Goal: Transaction & Acquisition: Subscribe to service/newsletter

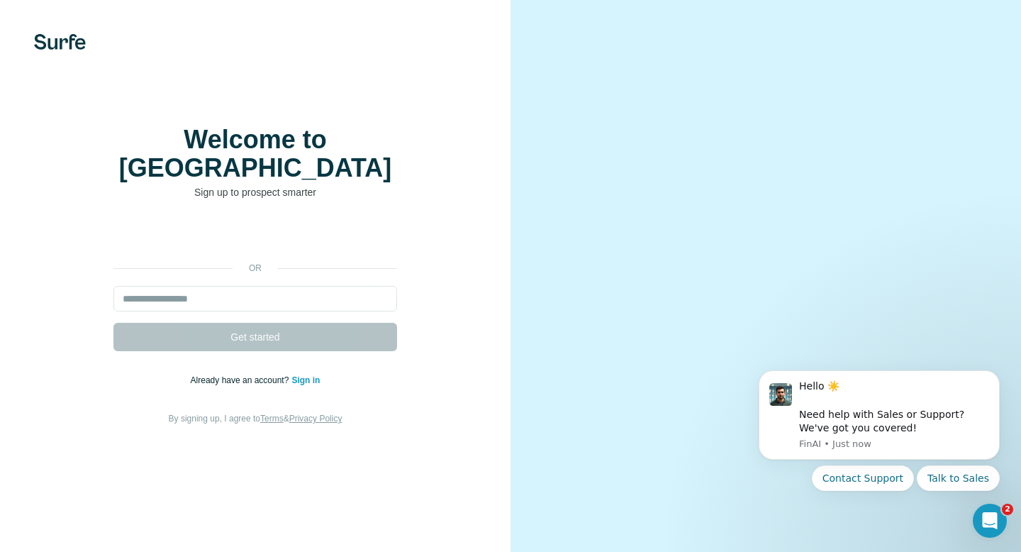
type input "**********"
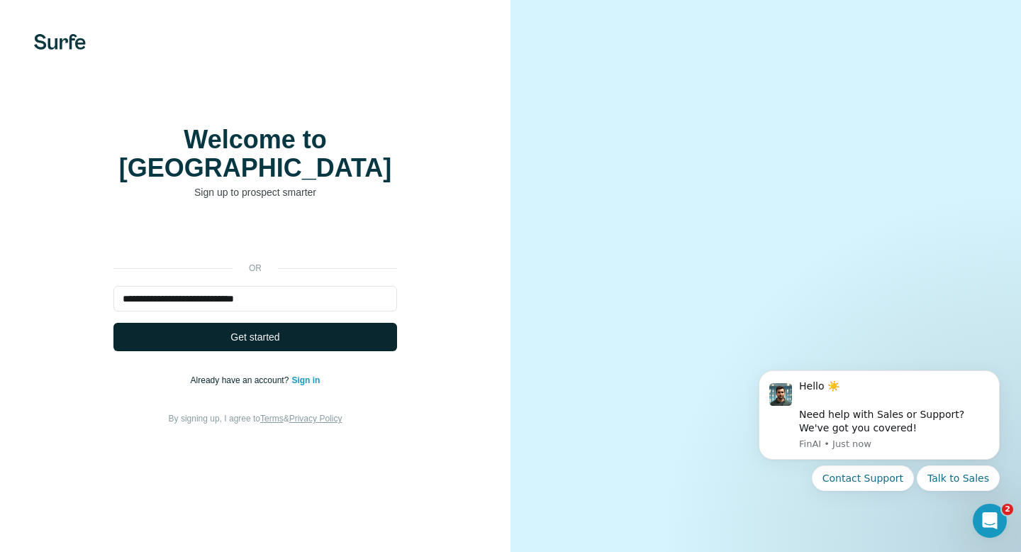
click at [274, 330] on button "Get started" at bounding box center [255, 337] width 284 height 28
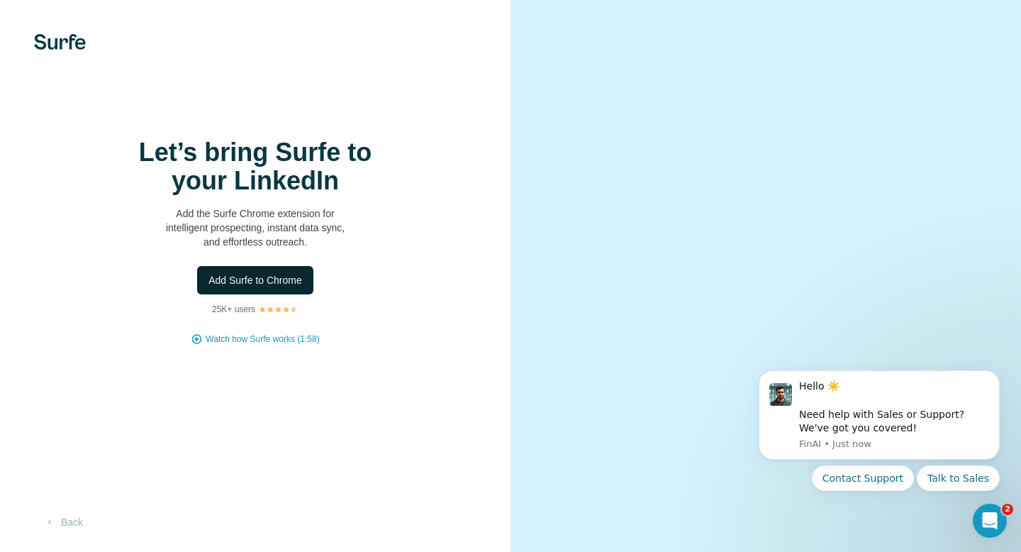
click at [272, 284] on span "Add Surfe to Chrome" at bounding box center [255, 280] width 94 height 14
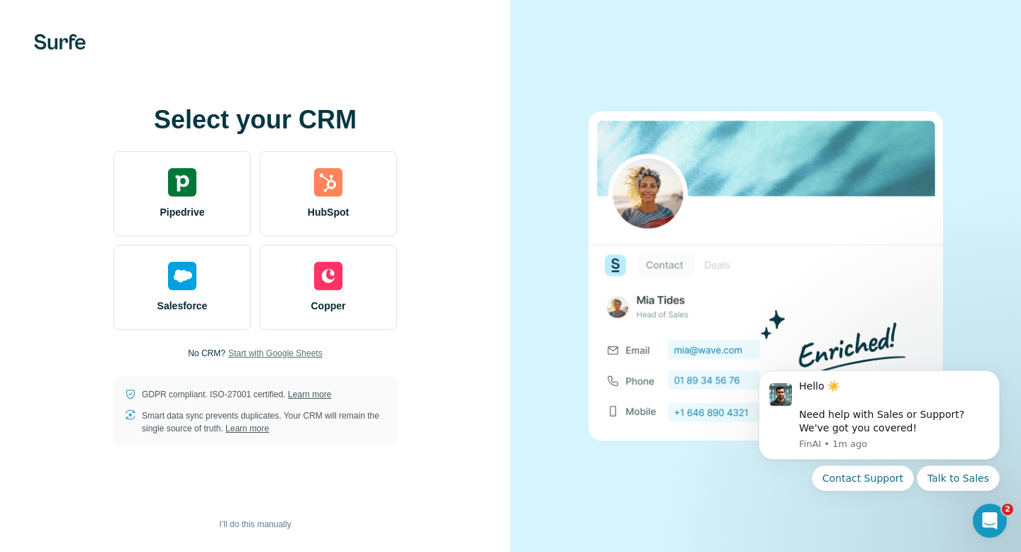
click at [265, 355] on span "Start with Google Sheets" at bounding box center [275, 353] width 94 height 13
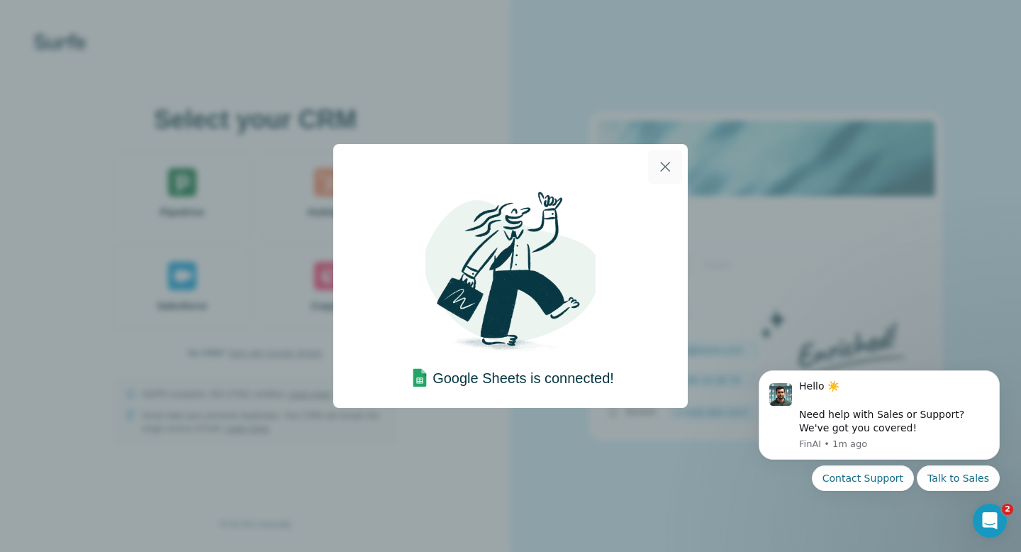
click at [662, 175] on button "button" at bounding box center [665, 167] width 34 height 34
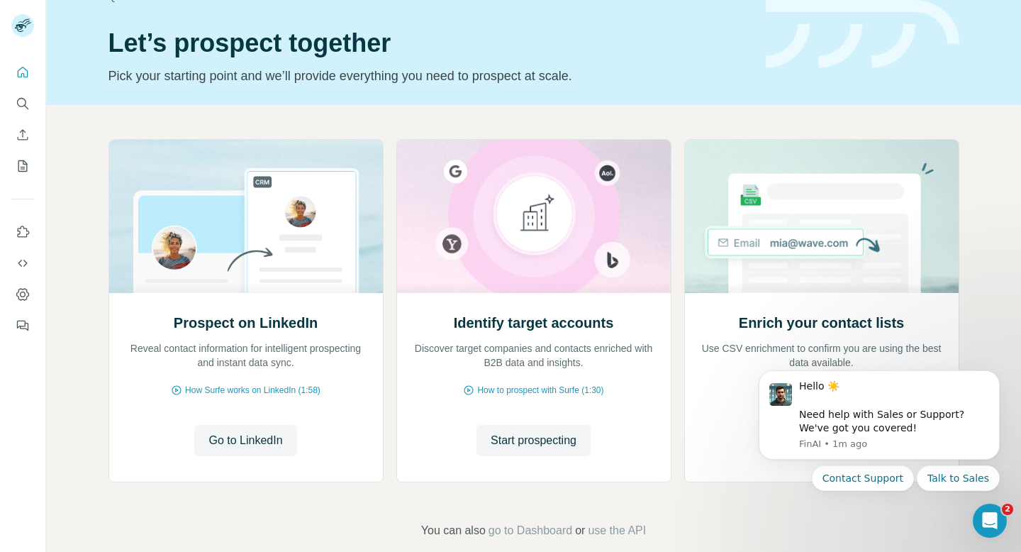
scroll to position [58, 0]
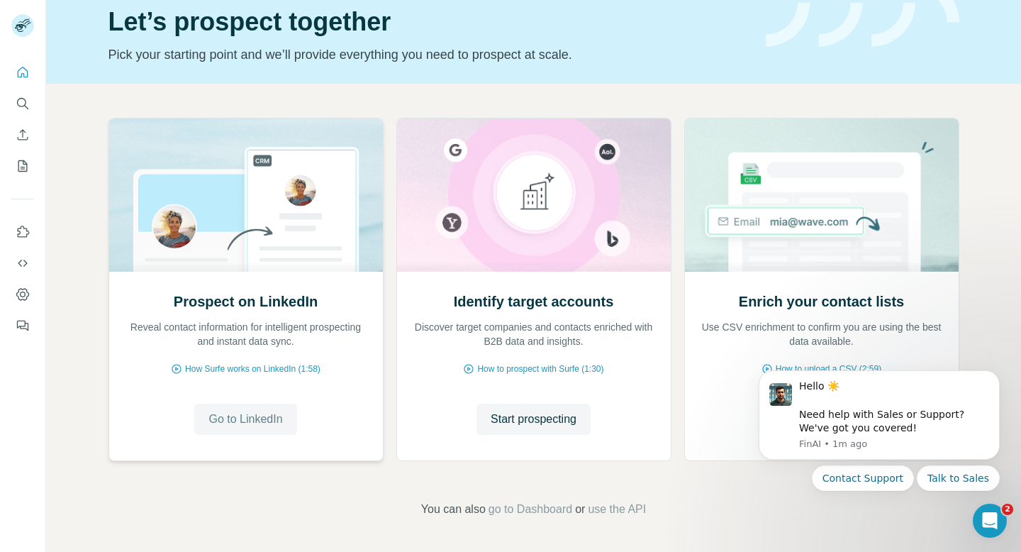
click at [269, 421] on span "Go to LinkedIn" at bounding box center [245, 419] width 74 height 17
